Goal: Check status: Check status

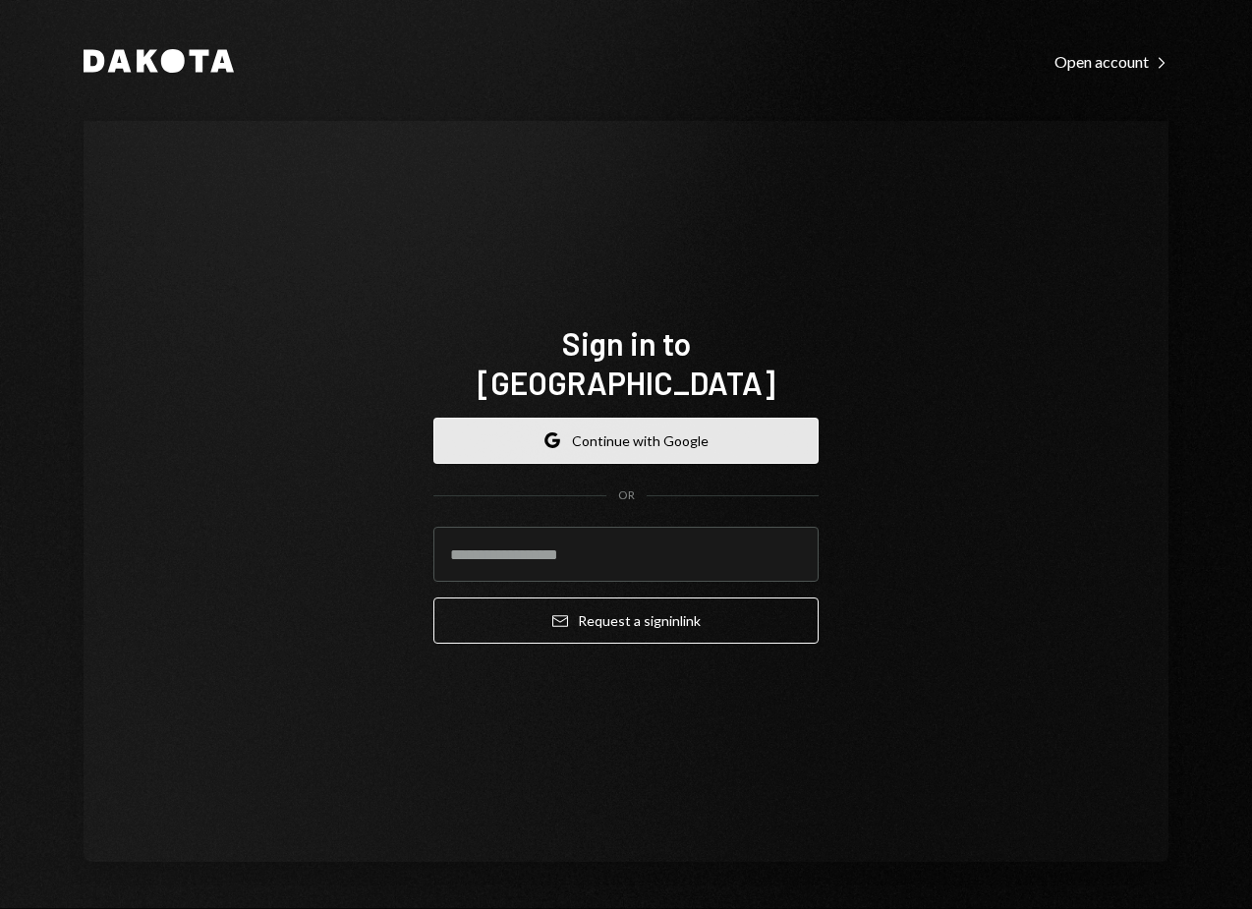
click at [588, 427] on button "Google Continue with Google" at bounding box center [625, 441] width 385 height 46
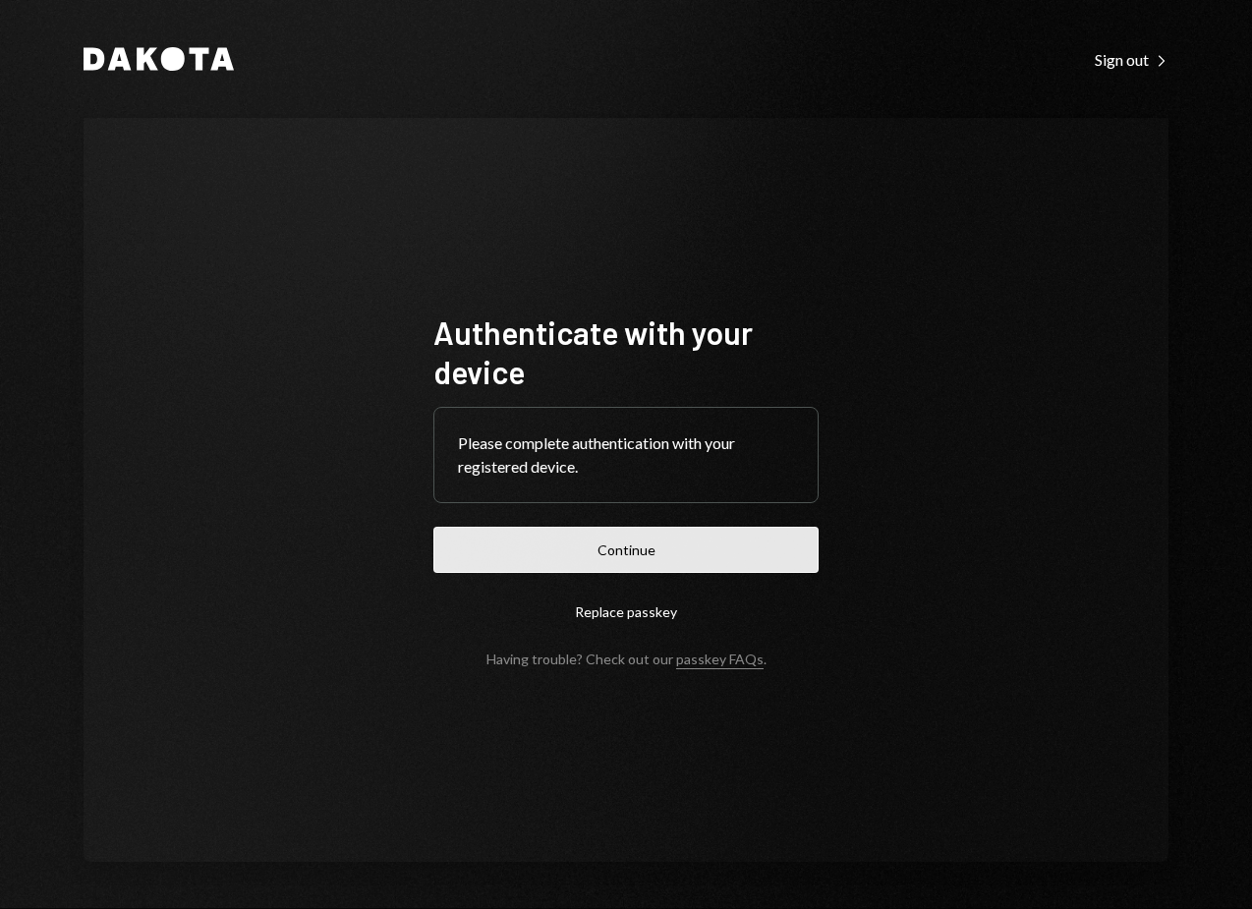
click at [593, 539] on button "Continue" at bounding box center [625, 550] width 385 height 46
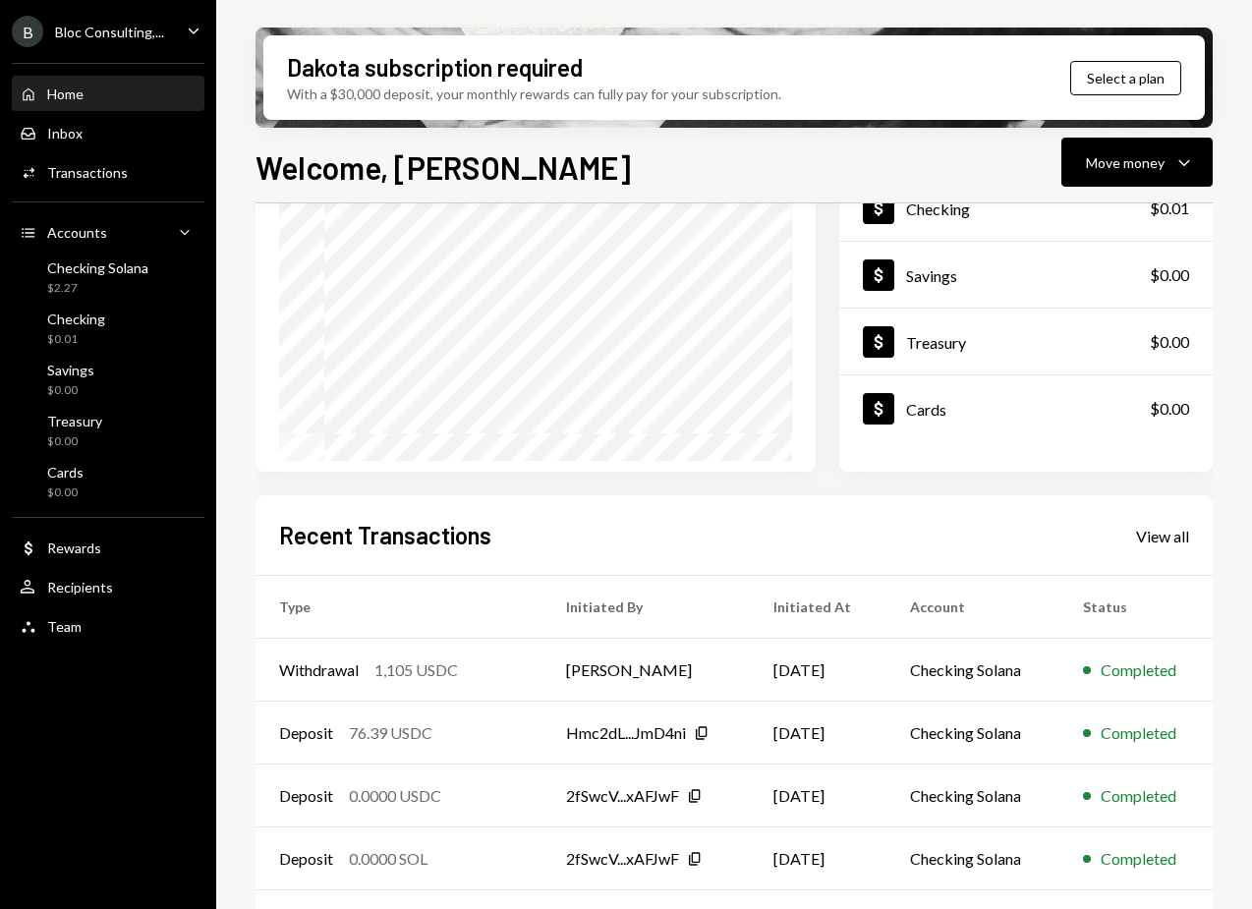
scroll to position [275, 0]
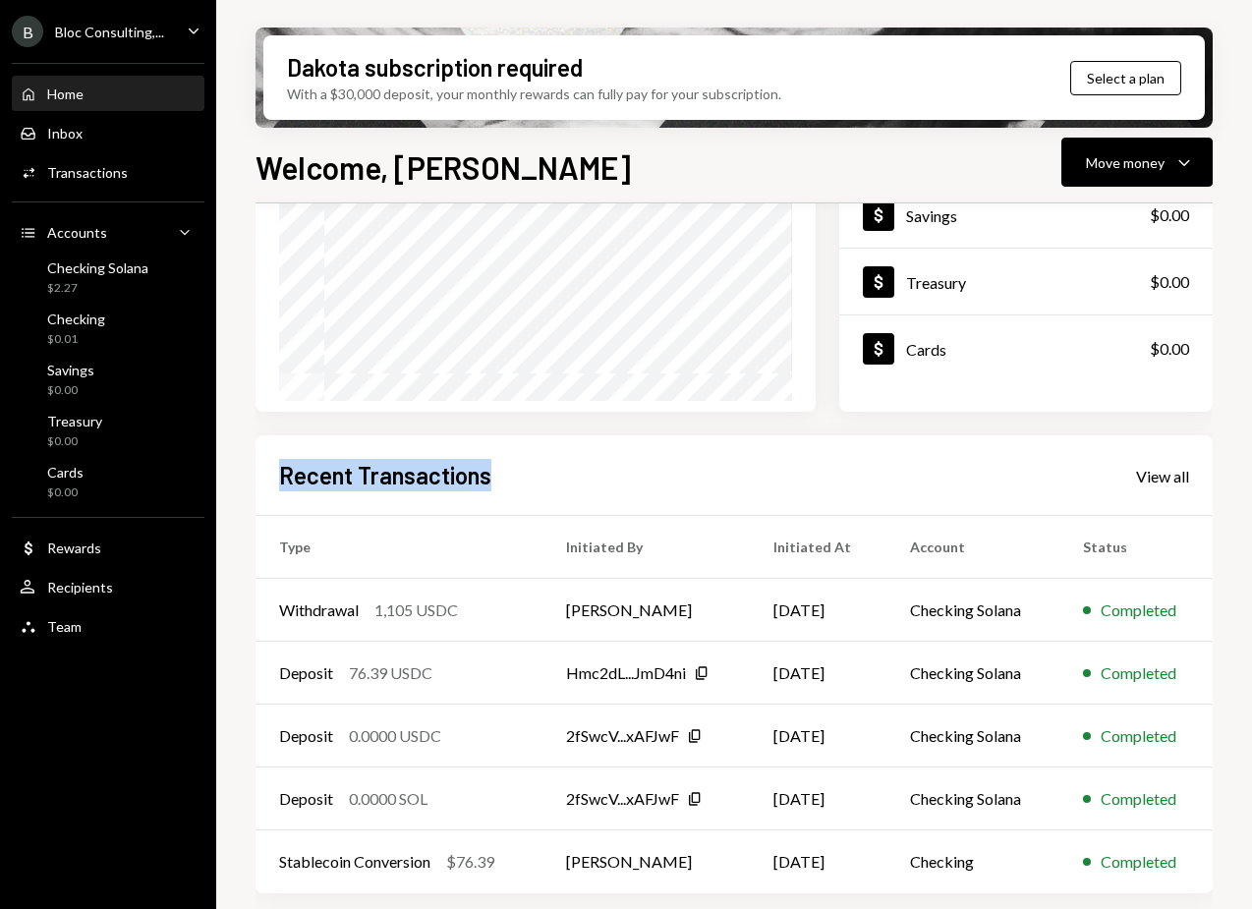
drag, startPoint x: 492, startPoint y: 483, endPoint x: 282, endPoint y: 483, distance: 210.3
click at [282, 483] on div "Recent Transactions View all" at bounding box center [734, 475] width 910 height 32
click at [282, 483] on h2 "Recent Transactions" at bounding box center [385, 475] width 212 height 32
drag, startPoint x: 277, startPoint y: 474, endPoint x: 508, endPoint y: 473, distance: 230.9
click at [510, 474] on div "Recent Transactions View all Type Initiated By Initiated At Account Status With…" at bounding box center [734, 664] width 957 height 458
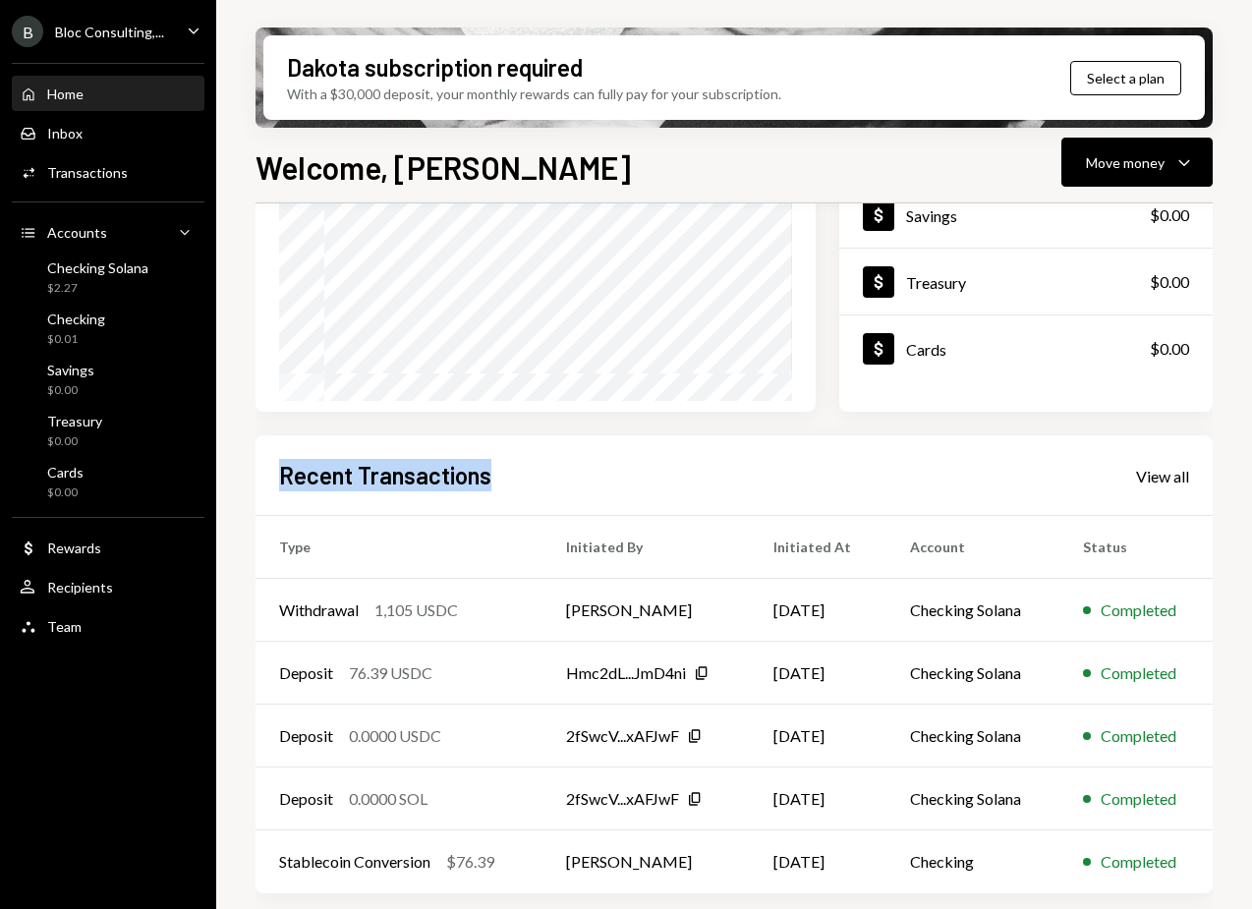
click at [508, 473] on div "Recent Transactions View all" at bounding box center [734, 475] width 910 height 32
drag, startPoint x: 502, startPoint y: 476, endPoint x: 277, endPoint y: 482, distance: 225.1
click at [277, 482] on div "Recent Transactions View all Type Initiated By Initiated At Account Status With…" at bounding box center [734, 664] width 957 height 458
drag, startPoint x: 277, startPoint y: 482, endPoint x: 503, endPoint y: 482, distance: 226.0
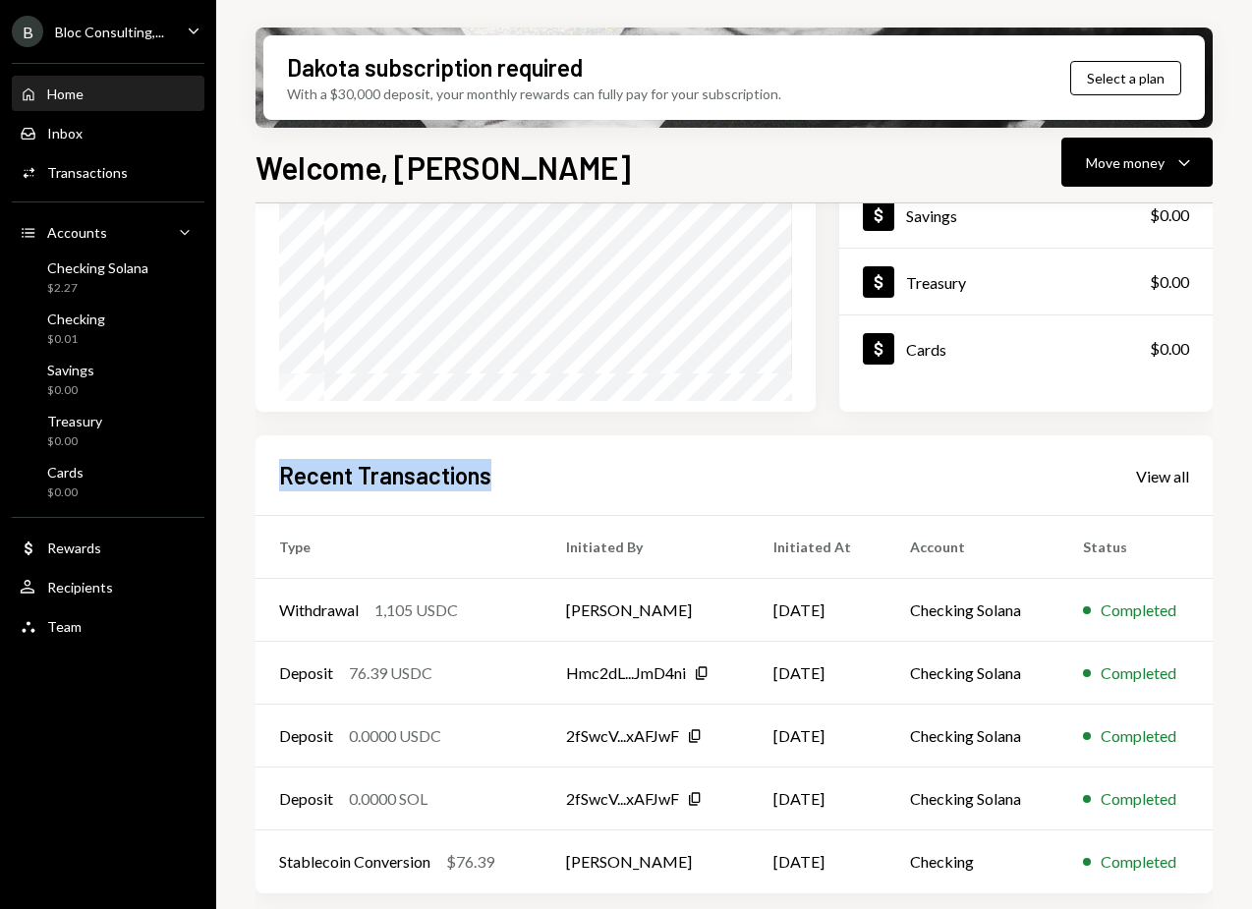
click at [504, 482] on div "Recent Transactions View all Type Initiated By Initiated At Account Status With…" at bounding box center [734, 664] width 957 height 458
click at [503, 482] on div "Recent Transactions View all" at bounding box center [734, 475] width 910 height 32
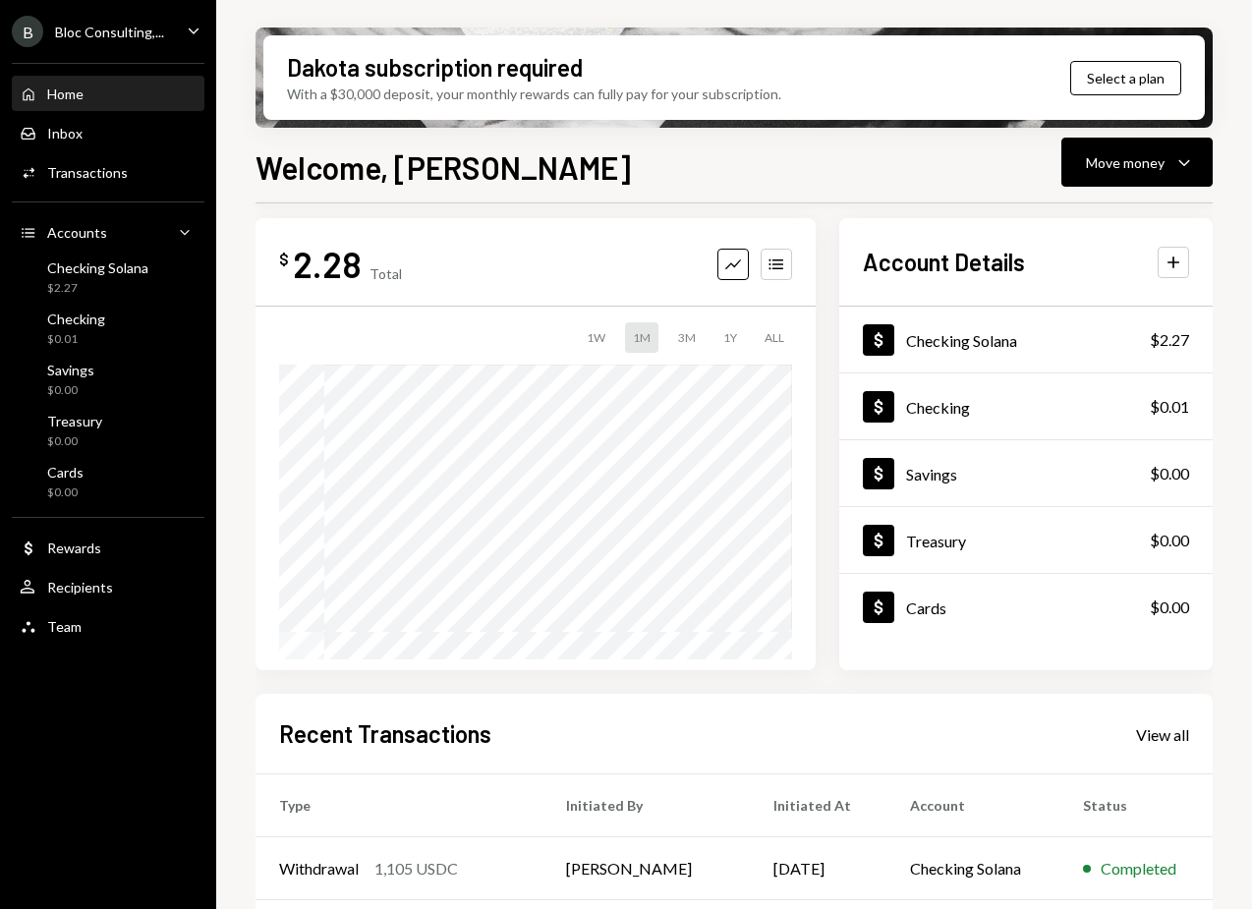
scroll to position [0, 0]
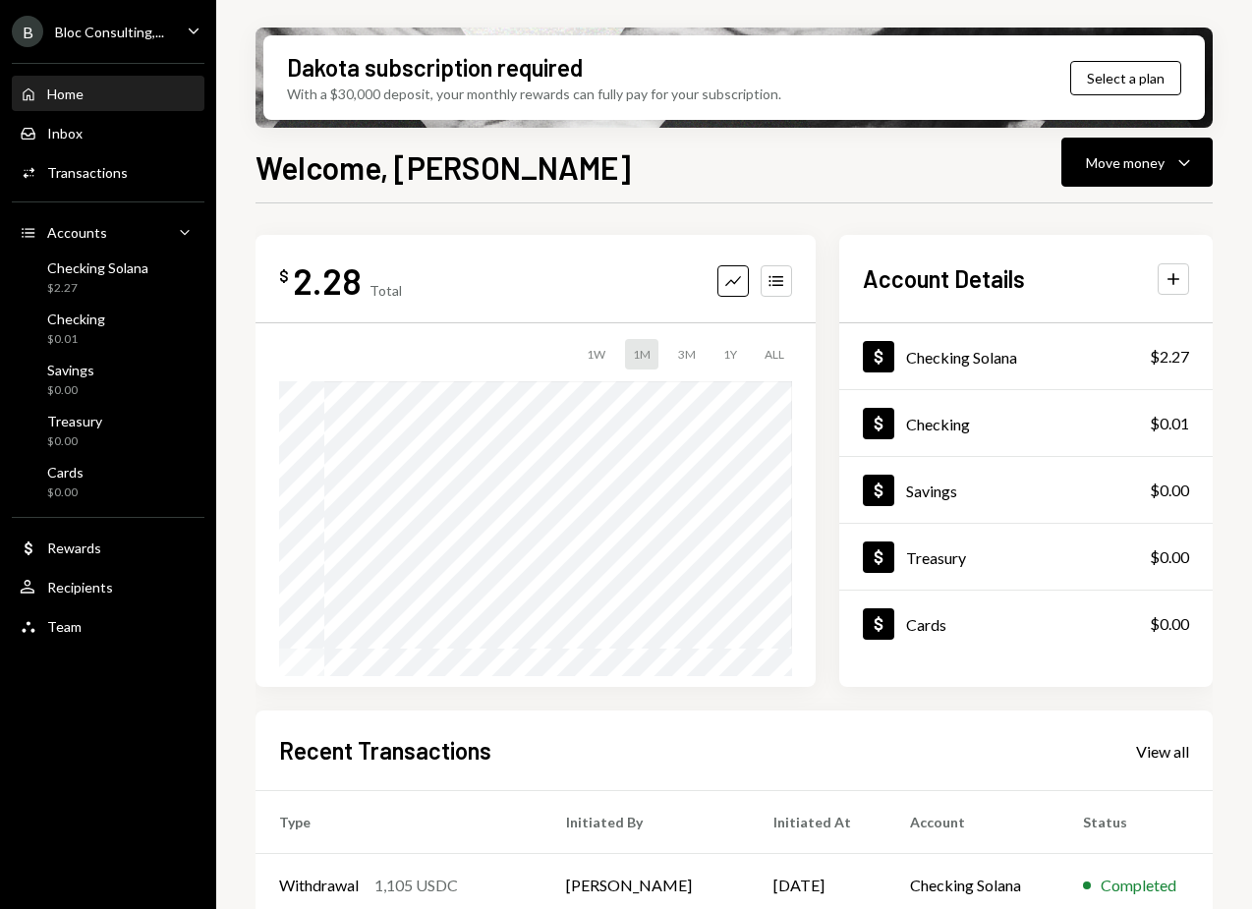
click at [540, 219] on div "$ 2.28 Total Graph Accounts 1W 1M 3M 1Y ALL $1.69 [DATE] Account Details Plus D…" at bounding box center [734, 705] width 957 height 1004
click at [1164, 754] on div "View all" at bounding box center [1162, 752] width 53 height 20
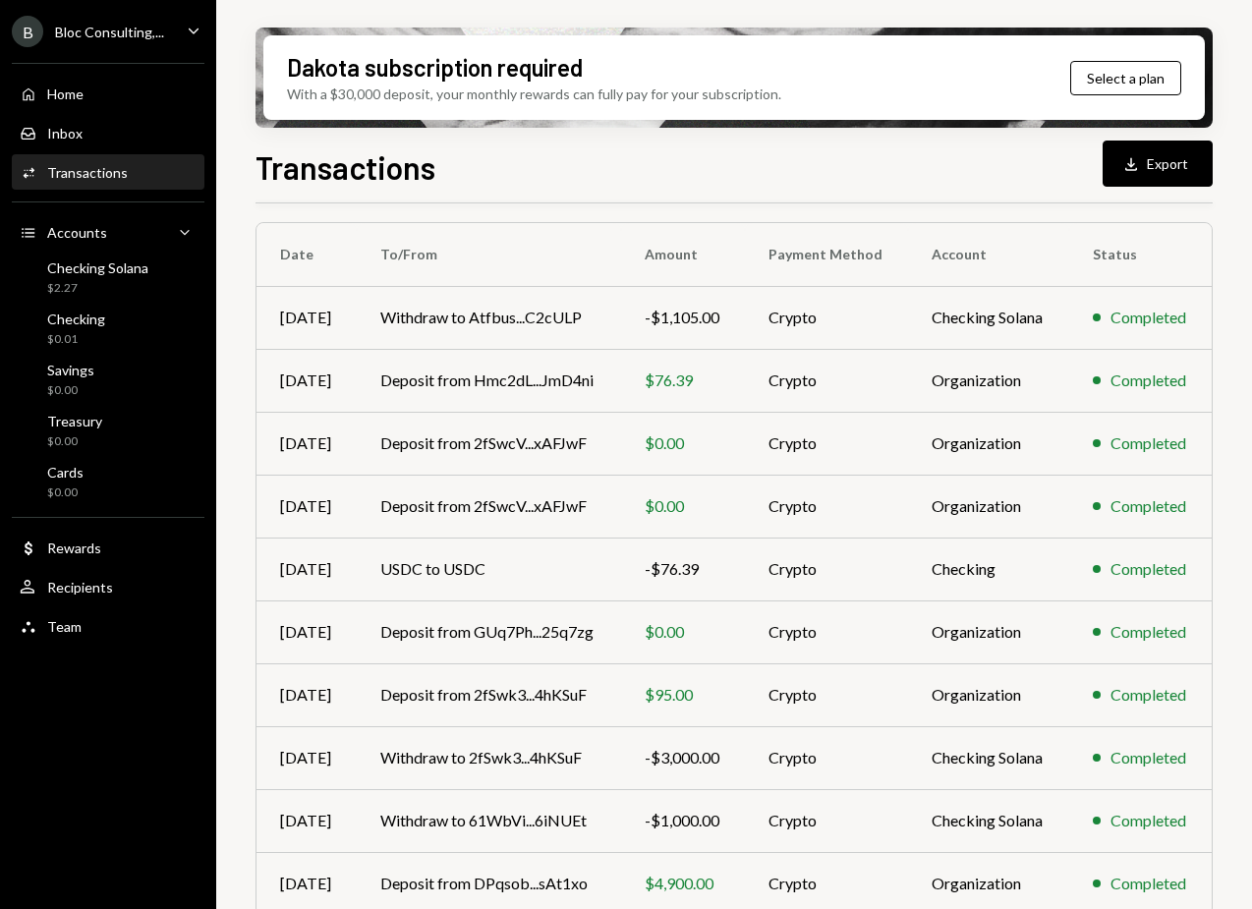
scroll to position [210, 0]
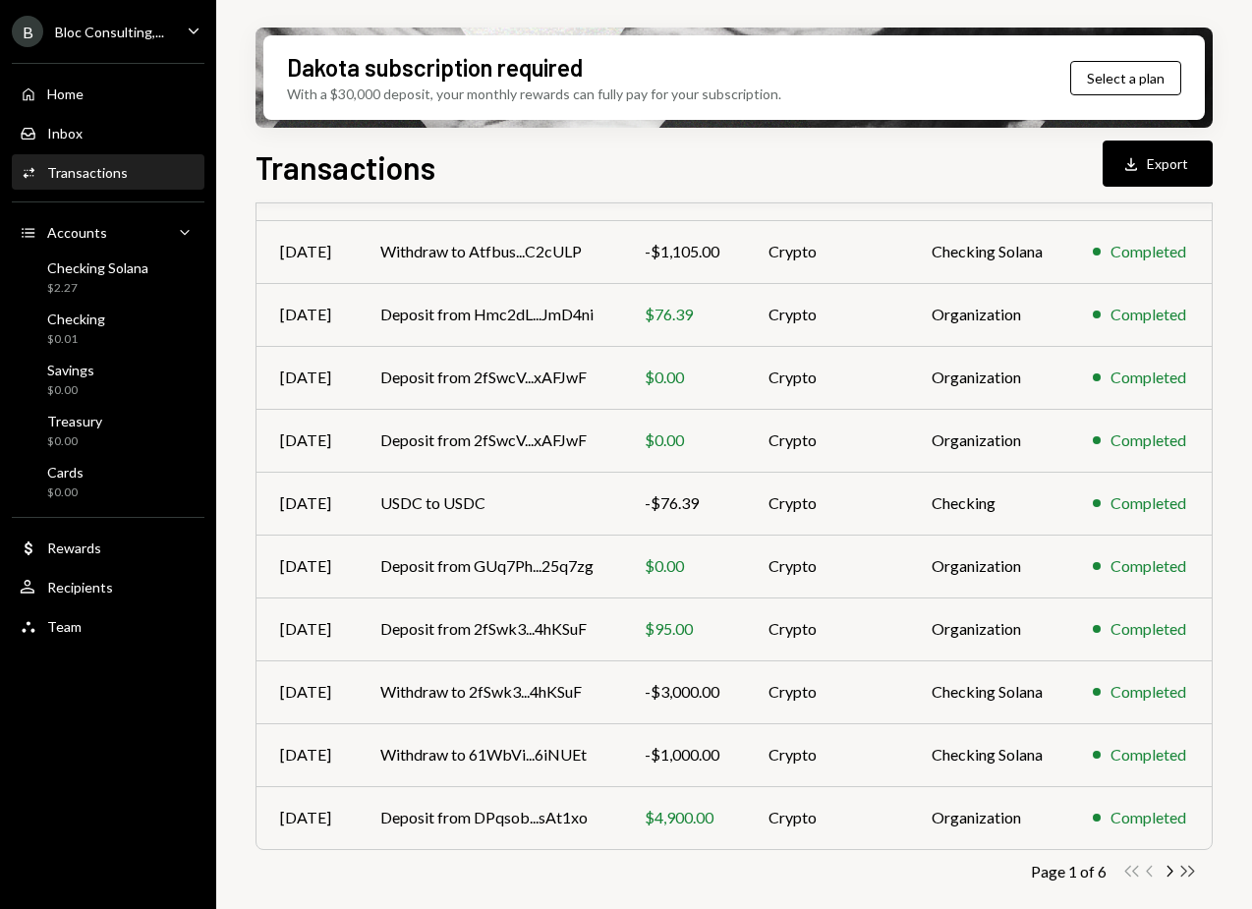
click at [1186, 869] on icon "Double Arrow Right" at bounding box center [1187, 871] width 19 height 19
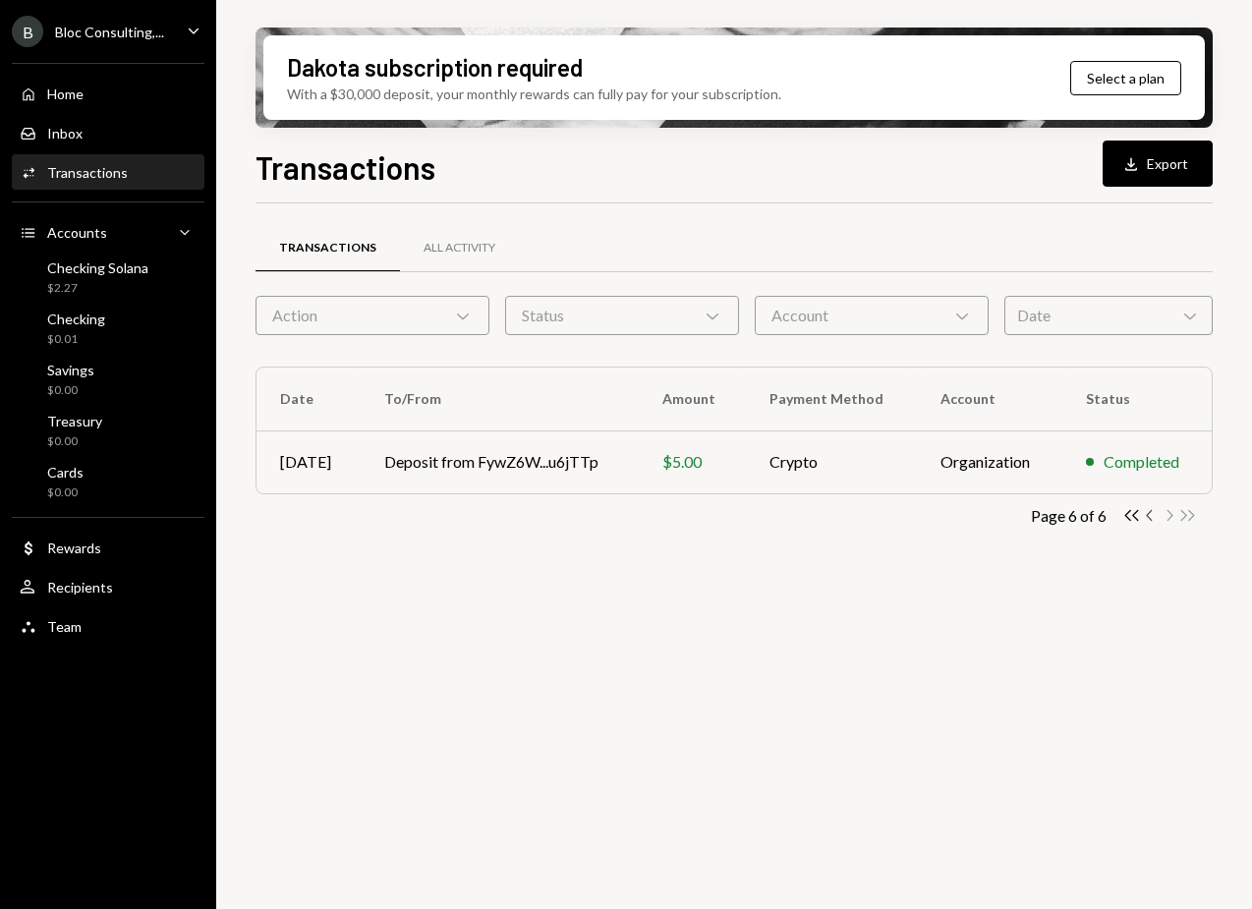
click at [1147, 517] on icon "Chevron Left" at bounding box center [1150, 515] width 19 height 19
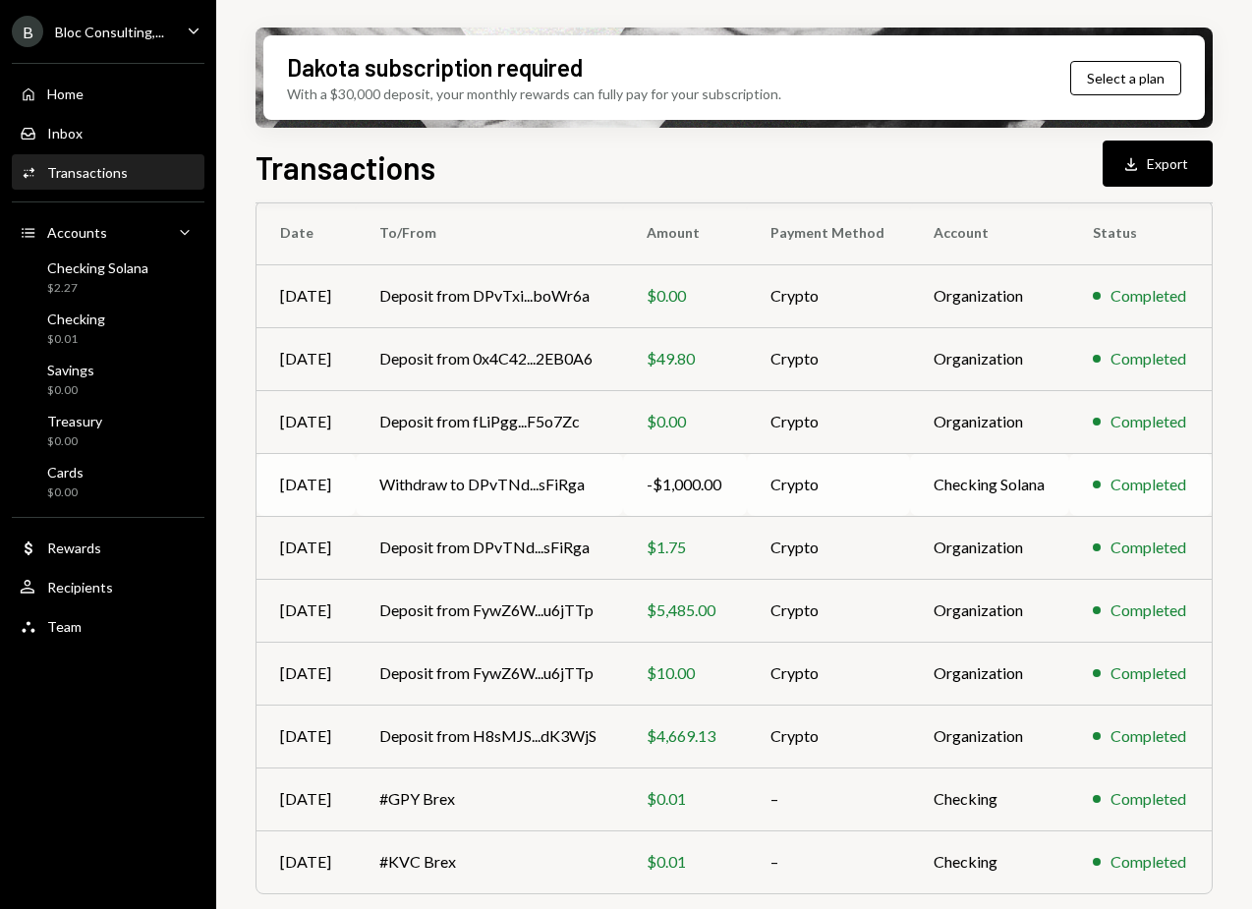
scroll to position [210, 0]
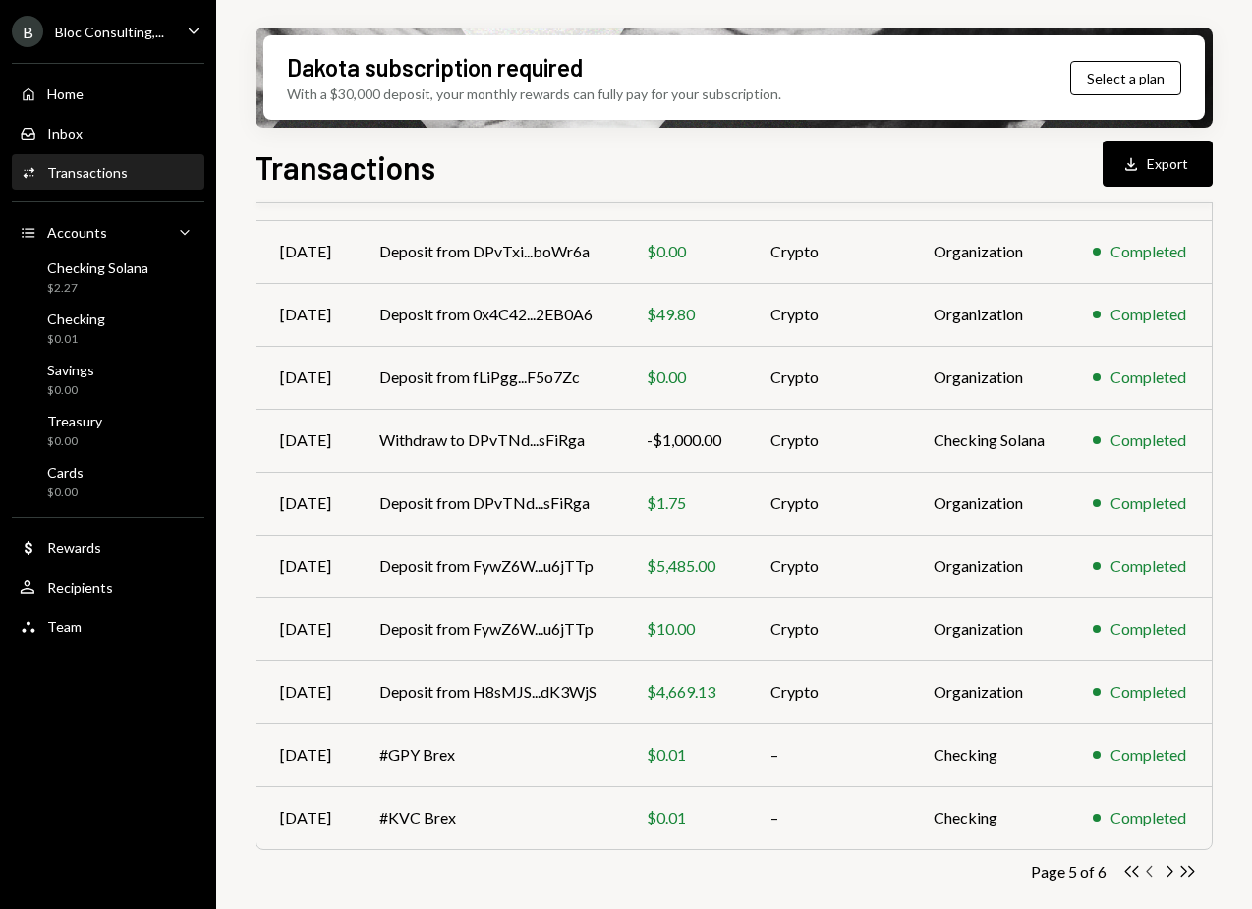
click at [1147, 869] on icon "Chevron Left" at bounding box center [1150, 871] width 19 height 19
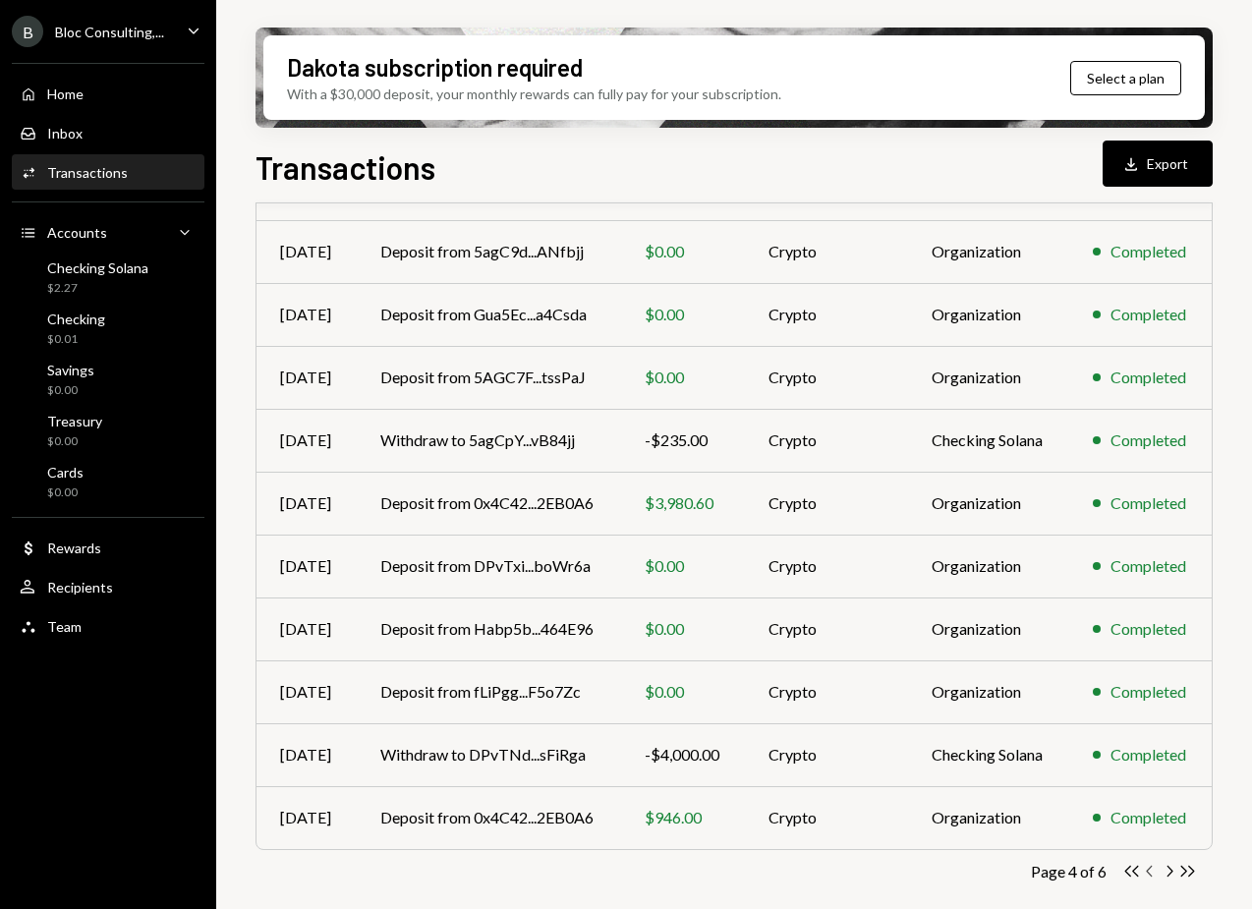
click at [1151, 871] on icon "Chevron Left" at bounding box center [1150, 871] width 19 height 19
click at [1147, 873] on icon "Chevron Left" at bounding box center [1150, 871] width 19 height 19
